Goal: Task Accomplishment & Management: Manage account settings

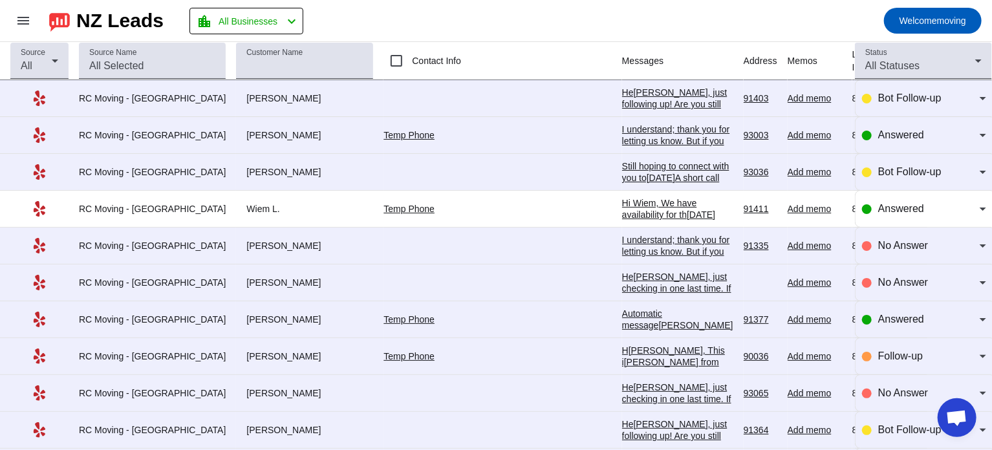
click at [622, 135] on div "I understand; thank you for letting us know. But if you change your mind, pleas…" at bounding box center [677, 198] width 111 height 151
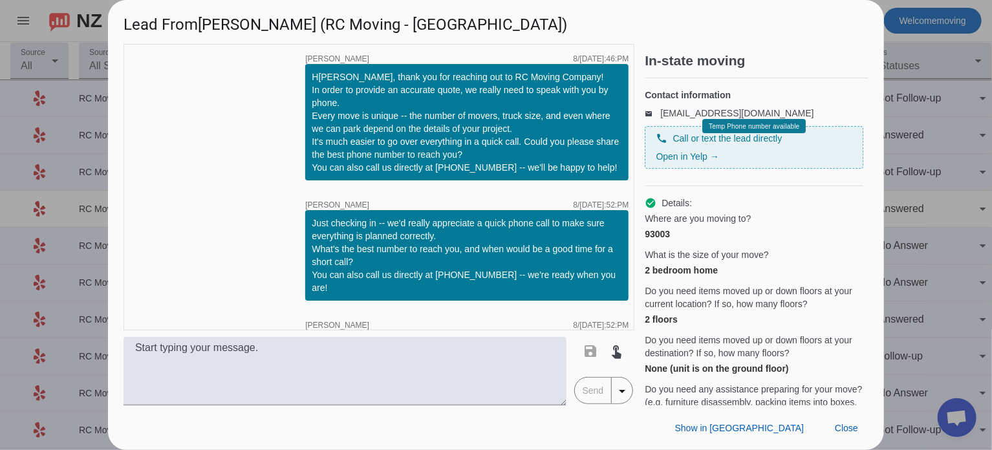
scroll to position [410, 0]
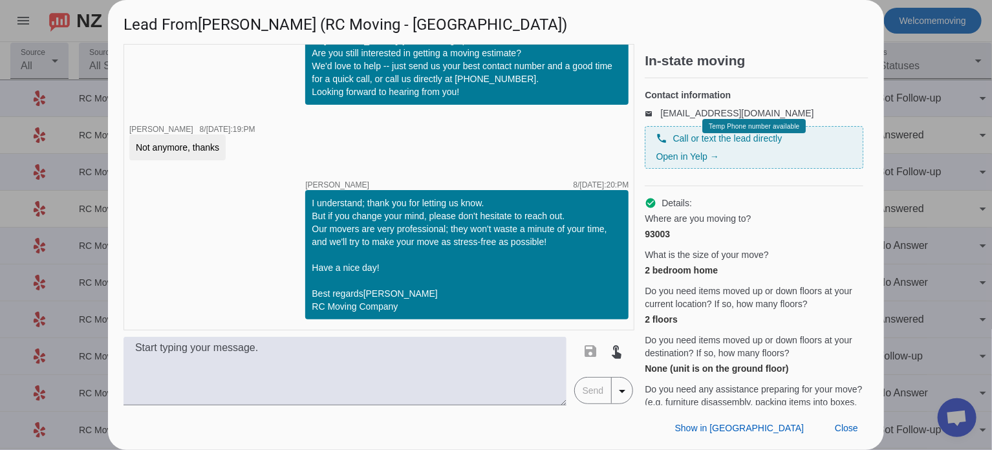
drag, startPoint x: 219, startPoint y: 134, endPoint x: 131, endPoint y: 135, distance: 87.9
click at [131, 135] on div "Not anymore, thanks" at bounding box center [177, 147] width 96 height 26
copy div "Not anymore, thanks"
click at [899, 99] on div at bounding box center [496, 225] width 992 height 450
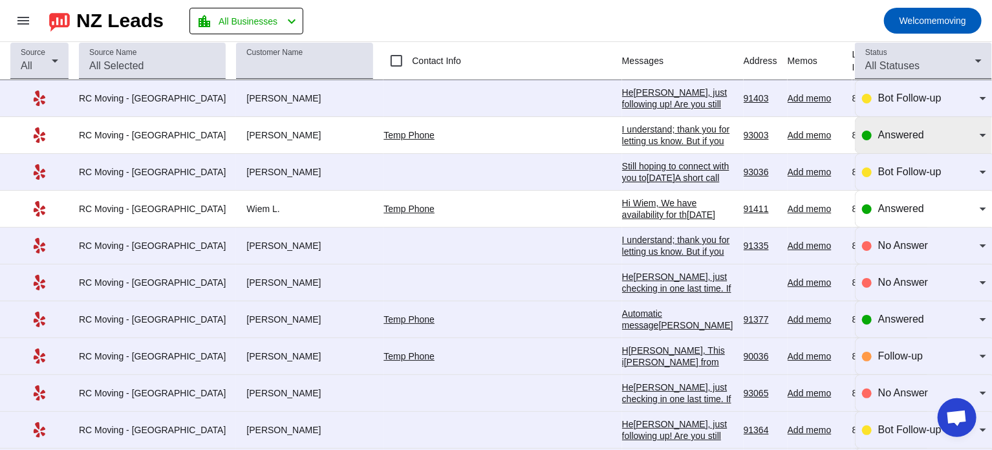
click at [899, 138] on span "Answered" at bounding box center [901, 134] width 46 height 11
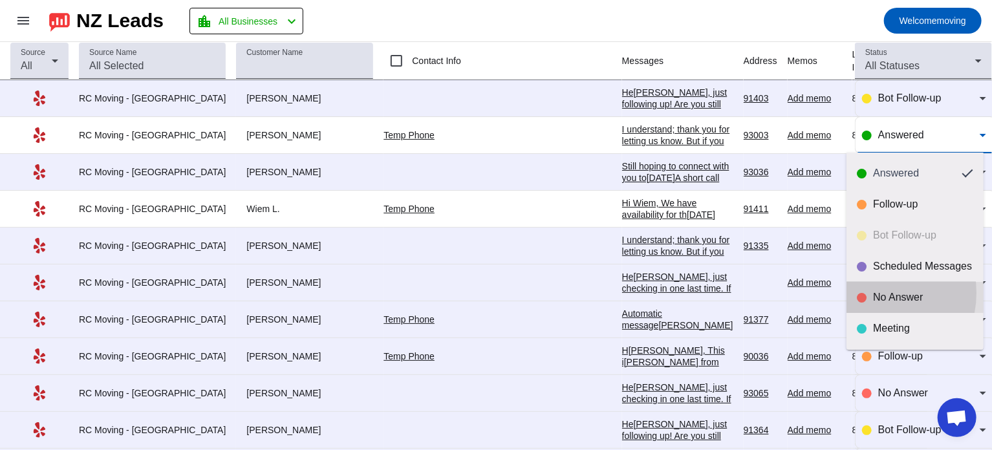
click at [871, 293] on div "No Answer" at bounding box center [915, 297] width 116 height 13
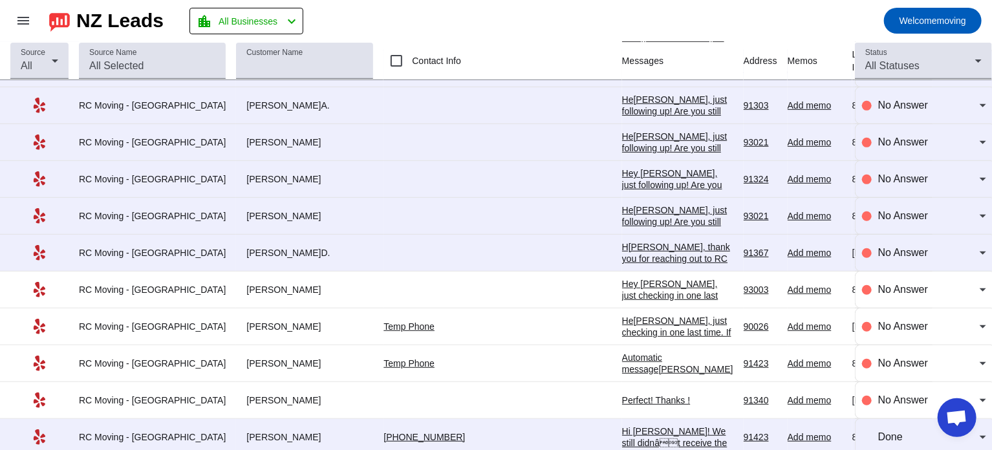
scroll to position [2749, 0]
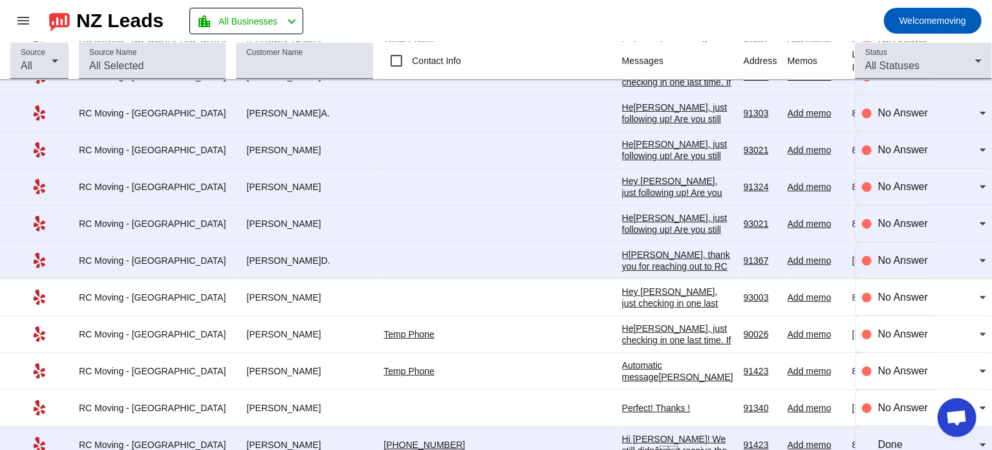
click at [622, 215] on div "He[PERSON_NAME], just following up! Are you still interested in getting a movin…" at bounding box center [677, 276] width 111 height 128
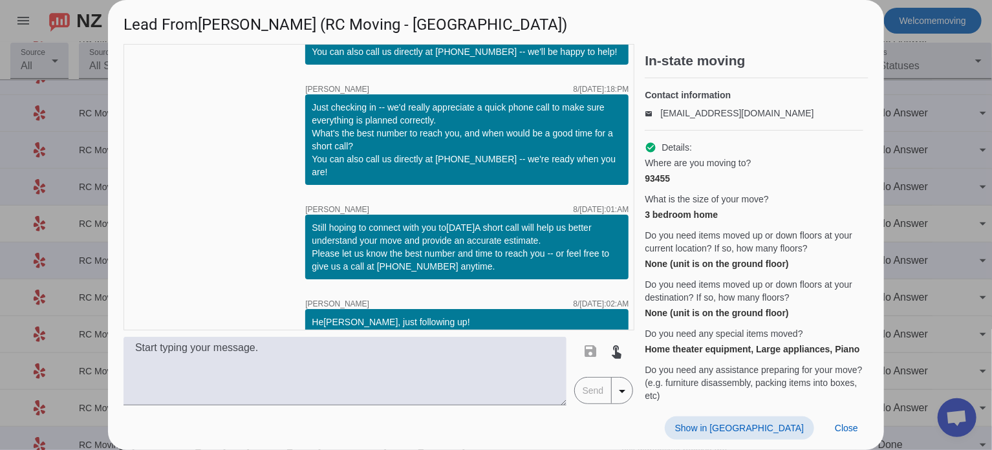
scroll to position [182, 0]
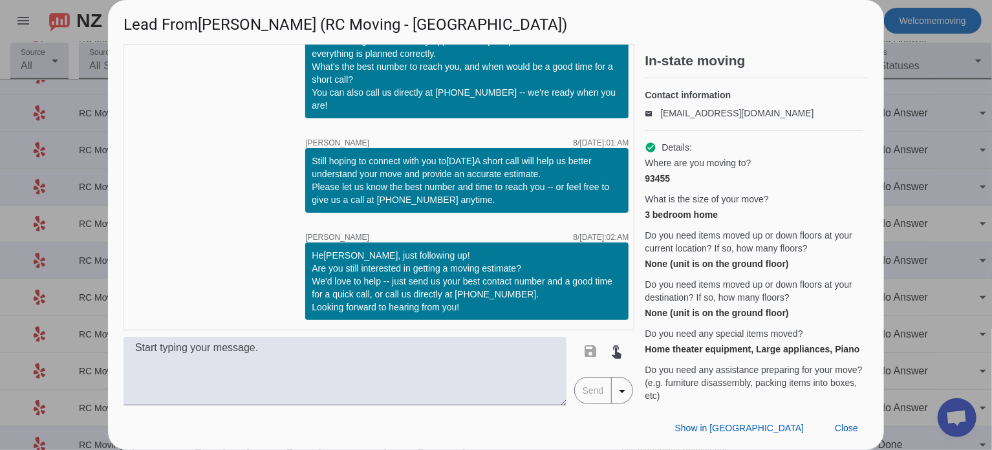
click at [954, 186] on div at bounding box center [496, 225] width 992 height 450
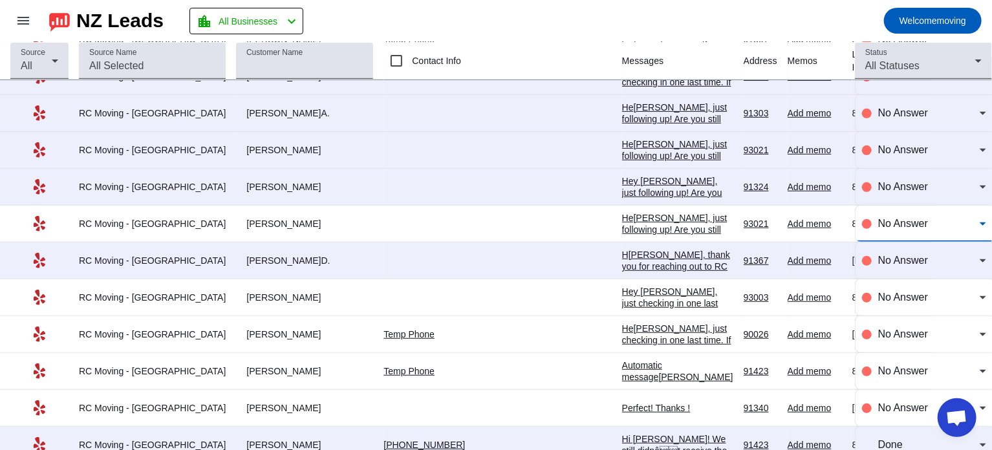
click at [898, 218] on span "No Answer" at bounding box center [903, 223] width 50 height 11
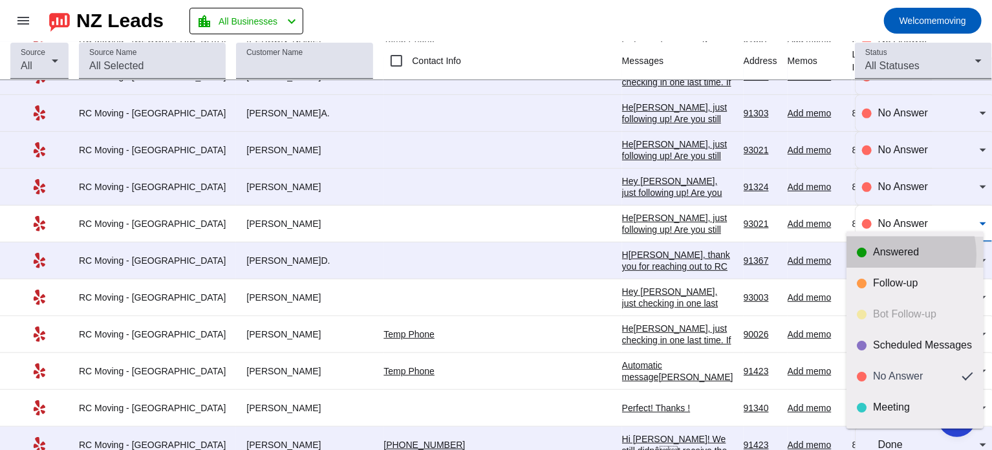
click at [890, 255] on div "Answered" at bounding box center [923, 252] width 100 height 13
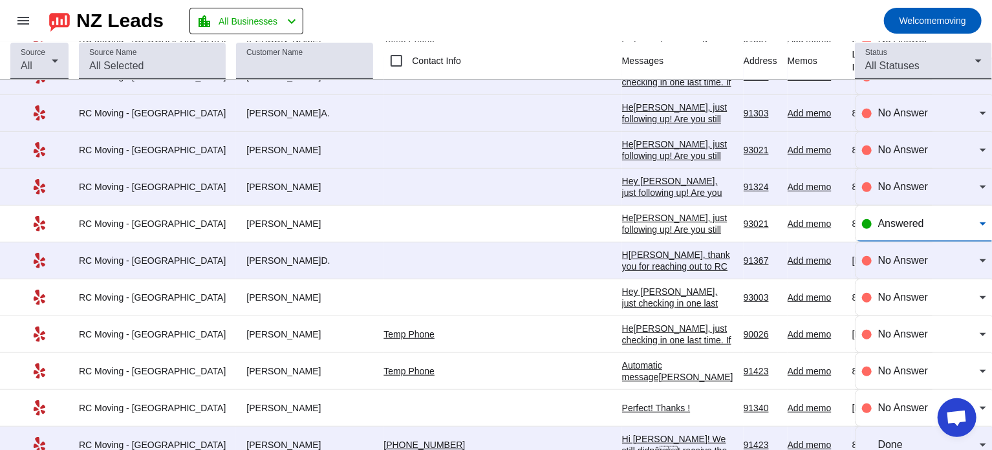
click at [894, 218] on span "Answered" at bounding box center [901, 223] width 46 height 11
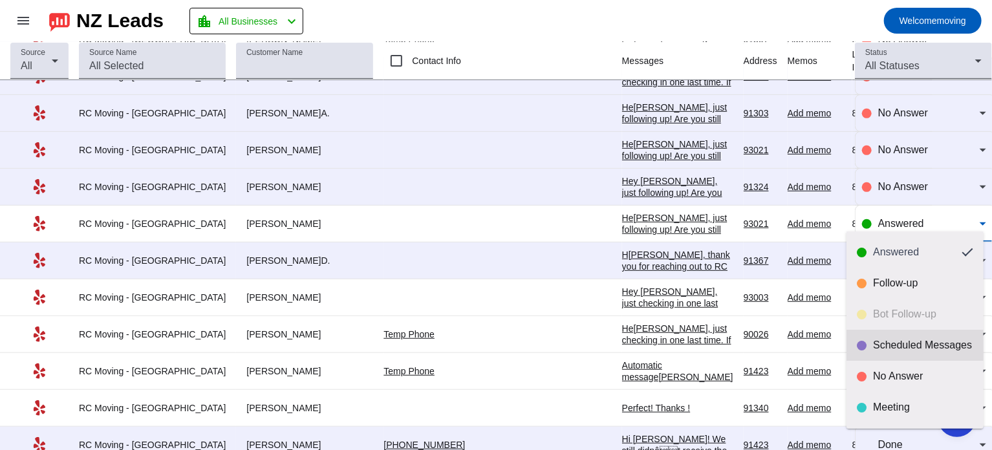
scroll to position [30, 0]
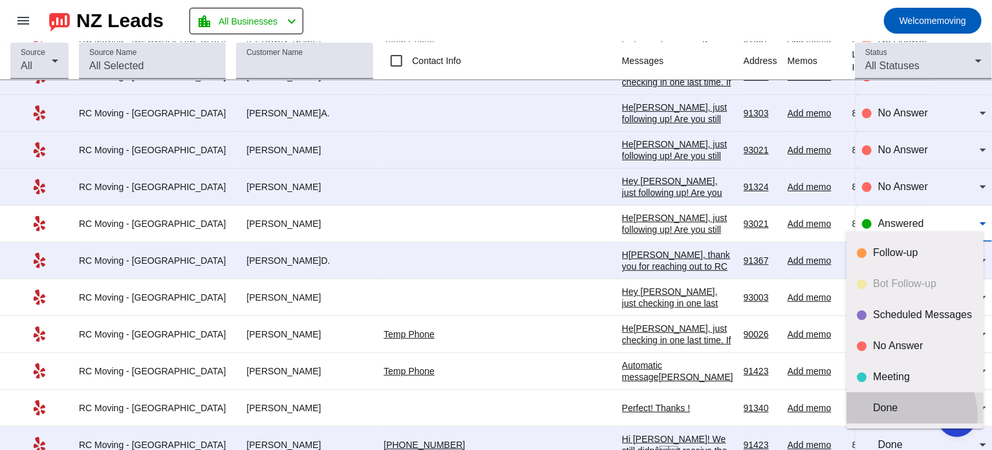
click at [875, 418] on mat-option "Done" at bounding box center [914, 407] width 137 height 31
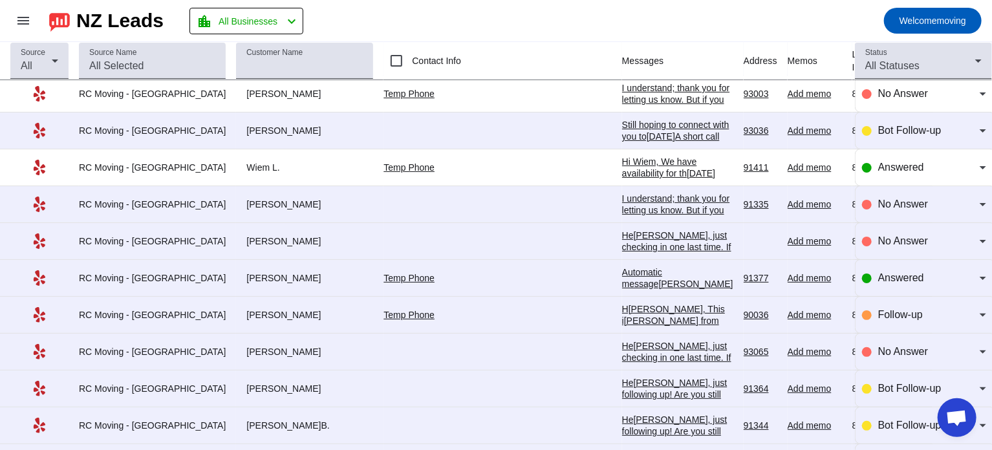
scroll to position [39, 0]
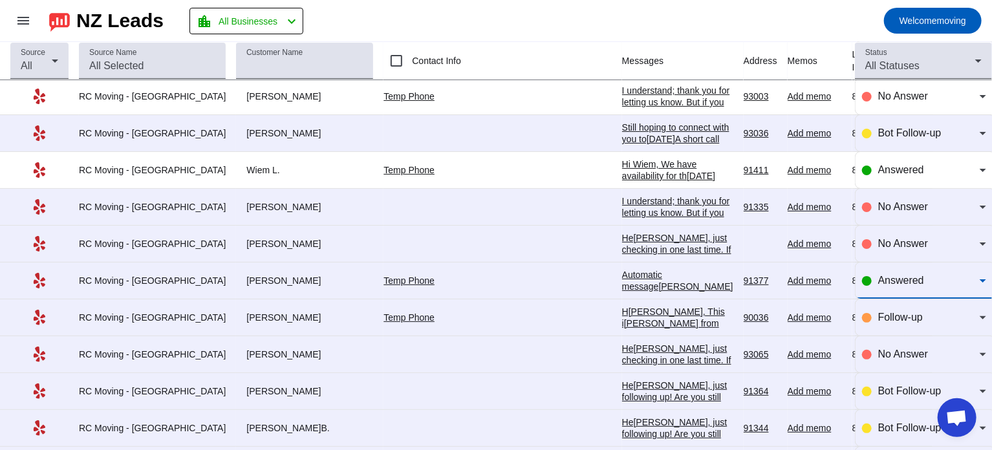
click at [902, 275] on span "Answered" at bounding box center [901, 280] width 46 height 11
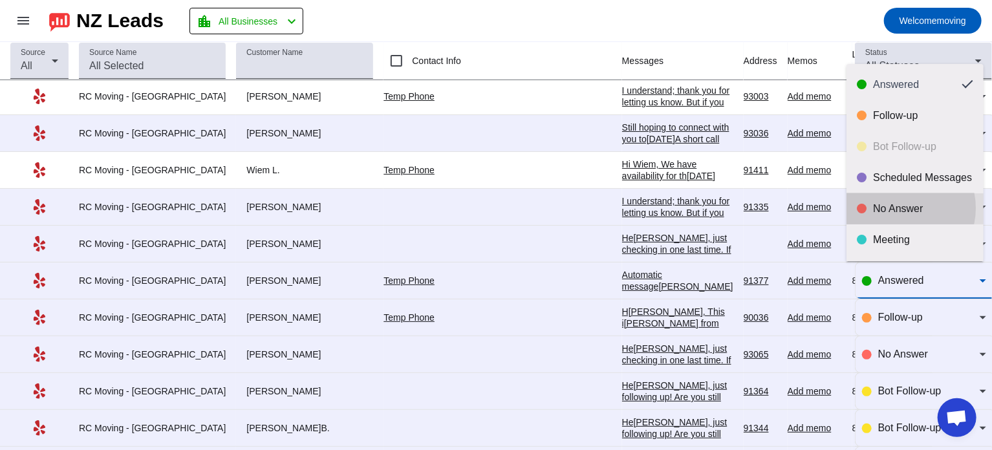
click at [901, 208] on div "No Answer" at bounding box center [923, 208] width 100 height 13
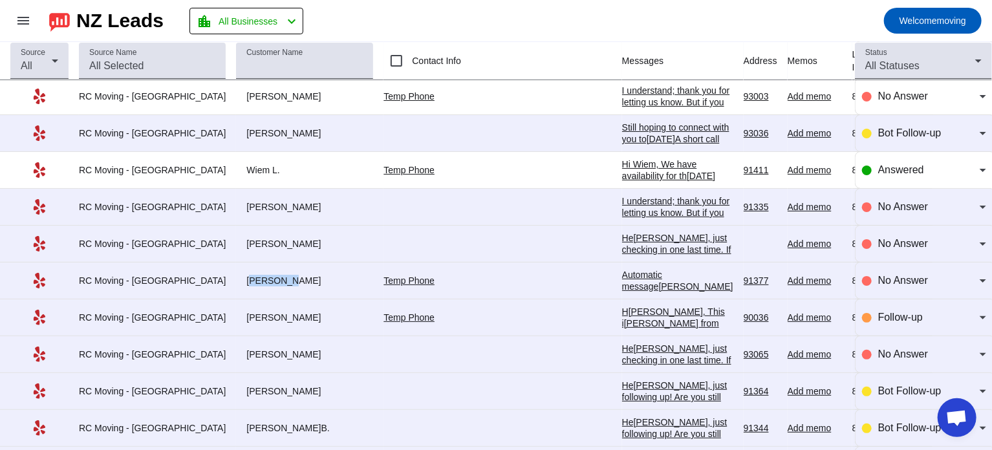
drag, startPoint x: 216, startPoint y: 281, endPoint x: 253, endPoint y: 280, distance: 36.9
click at [253, 280] on div "[PERSON_NAME]" at bounding box center [304, 281] width 137 height 12
copy div "[PERSON_NAME]"
click at [622, 283] on div "Automatic message[PERSON_NAME] has indicated they have booked another business …" at bounding box center [677, 298] width 111 height 58
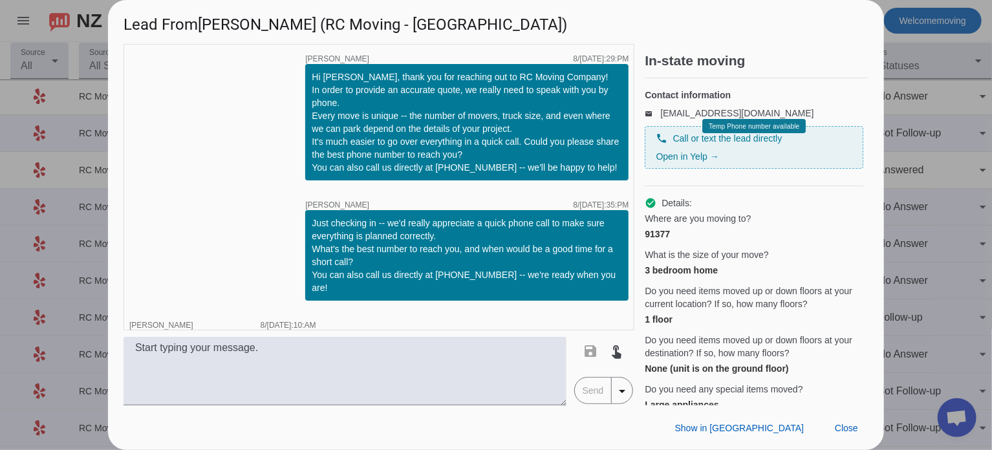
scroll to position [488, 0]
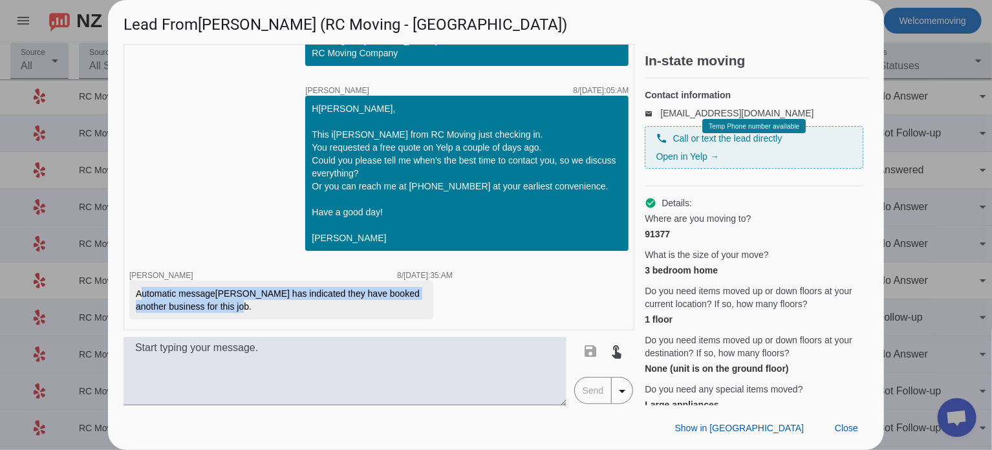
drag, startPoint x: 417, startPoint y: 308, endPoint x: 136, endPoint y: 292, distance: 281.8
click at [136, 292] on div "Automatic message[PERSON_NAME] has indicated they have booked another business …" at bounding box center [281, 300] width 304 height 39
copy div "Automatic message[PERSON_NAME] has indicated they have booked another business …"
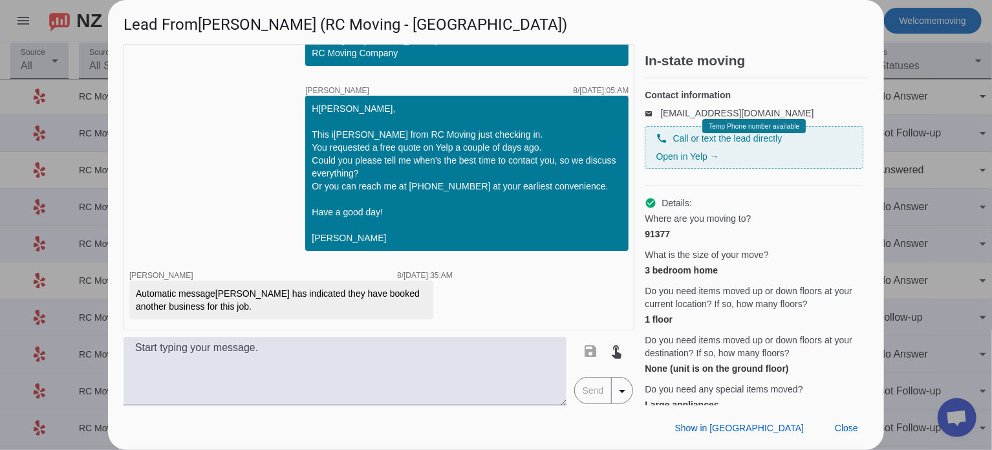
click at [935, 106] on div at bounding box center [496, 225] width 992 height 450
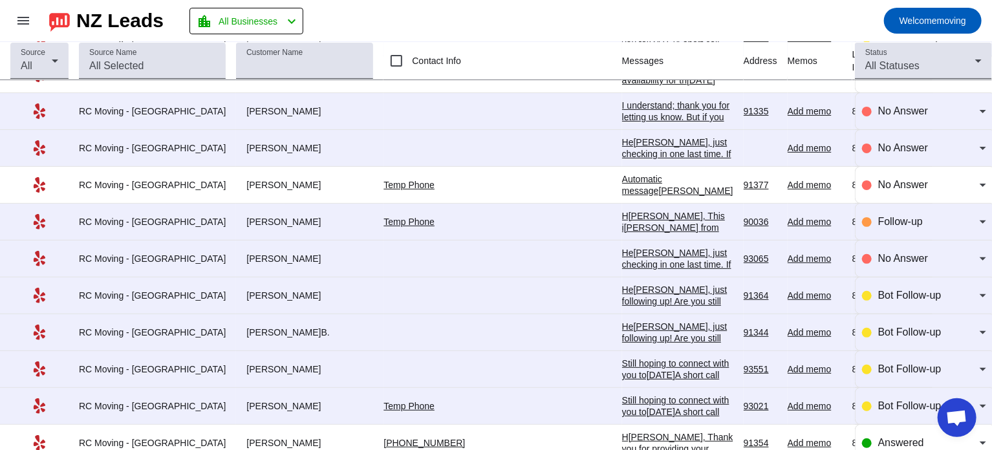
scroll to position [0, 0]
